Goal: Navigation & Orientation: Find specific page/section

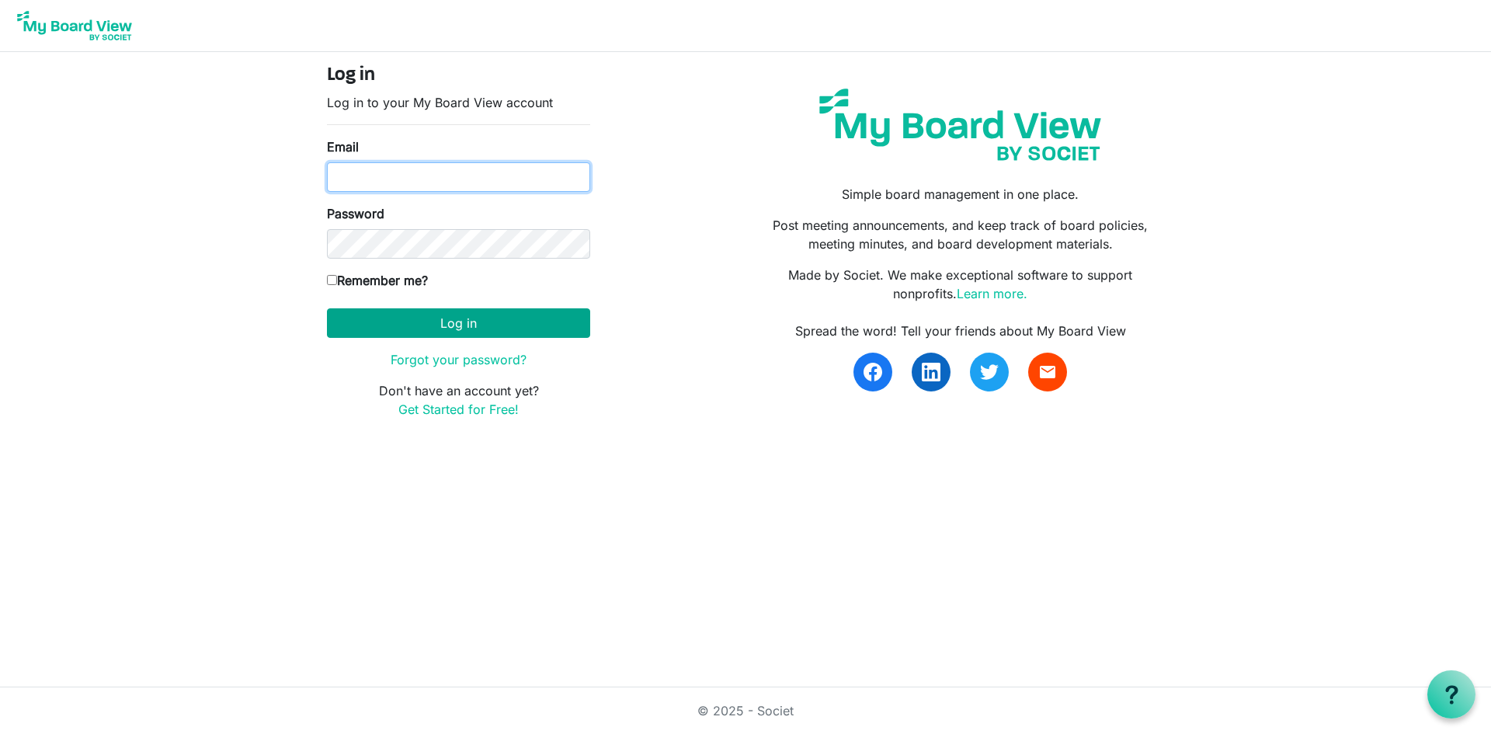
type input "[EMAIL_ADDRESS][DOMAIN_NAME]"
click at [425, 335] on button "Log in" at bounding box center [458, 323] width 263 height 30
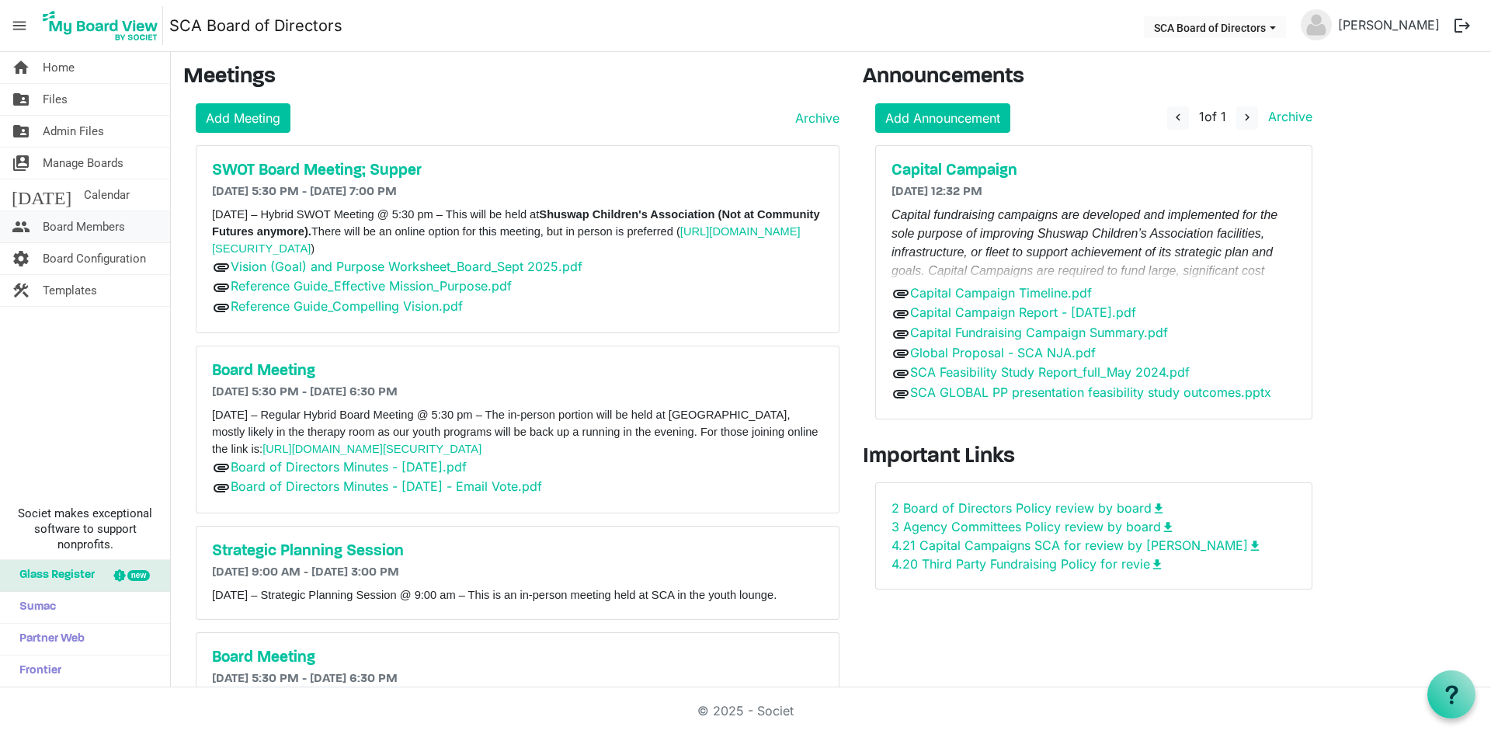
click at [96, 231] on span "Board Members" at bounding box center [84, 226] width 82 height 31
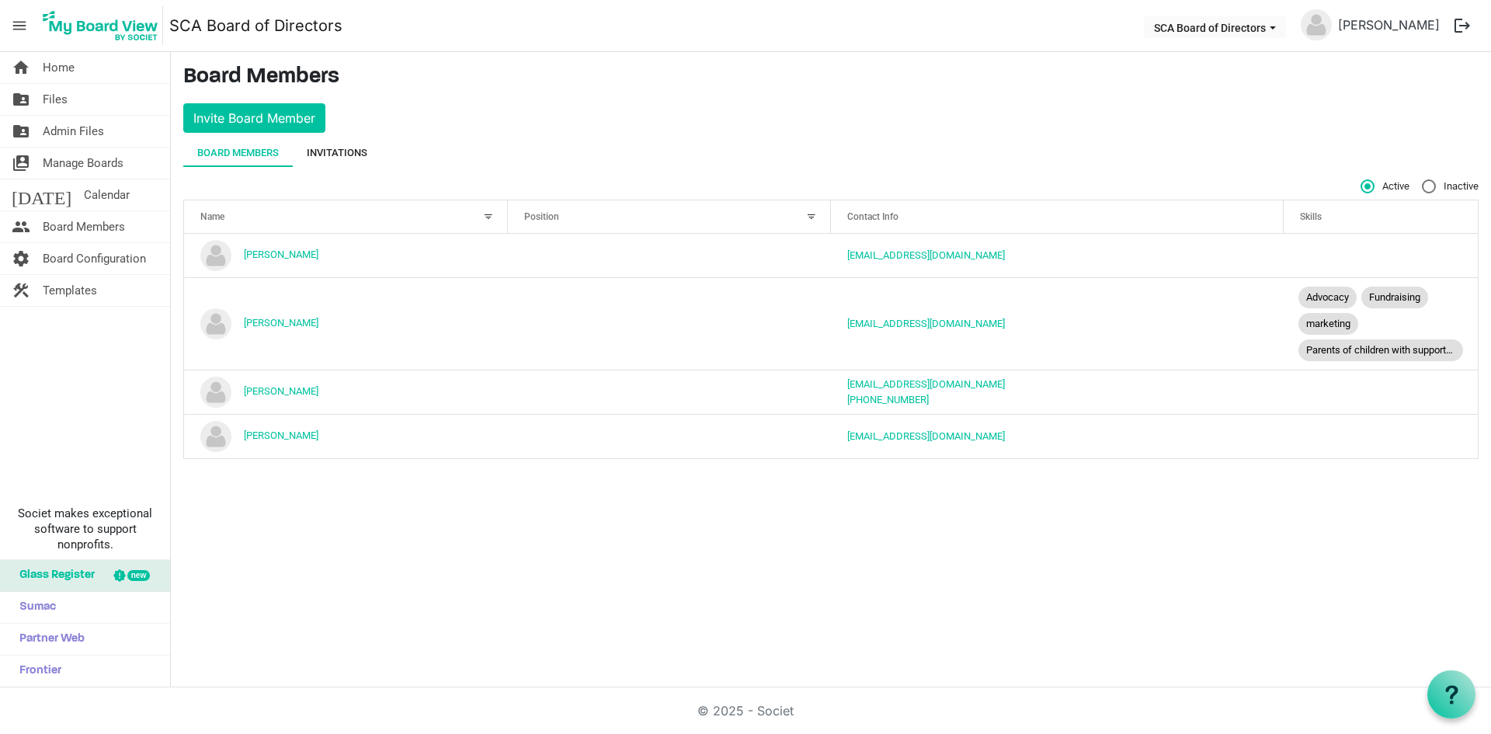
click at [317, 154] on div "Invitations" at bounding box center [337, 153] width 61 height 16
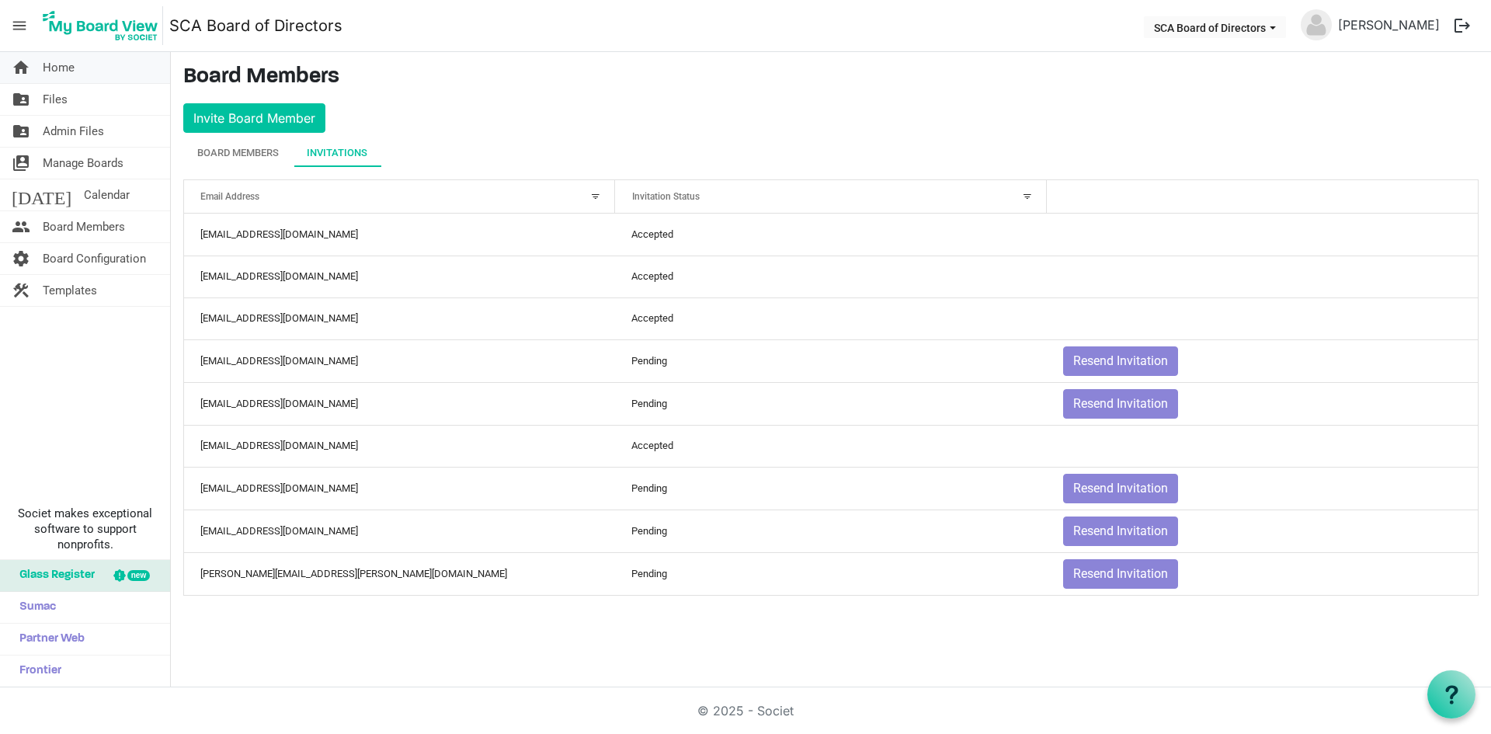
click at [96, 71] on link "home Home" at bounding box center [85, 67] width 170 height 31
